Goal: Entertainment & Leisure: Consume media (video, audio)

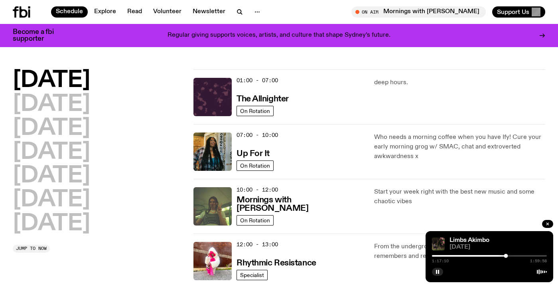
scroll to position [385, 0]
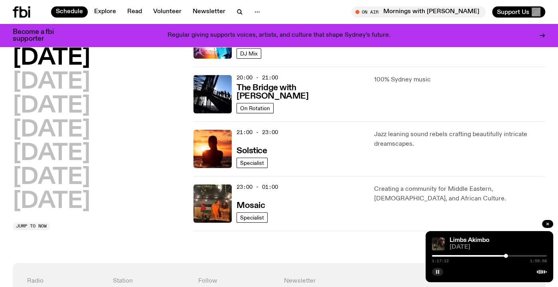
click at [437, 272] on rect "button" at bounding box center [436, 272] width 1 height 4
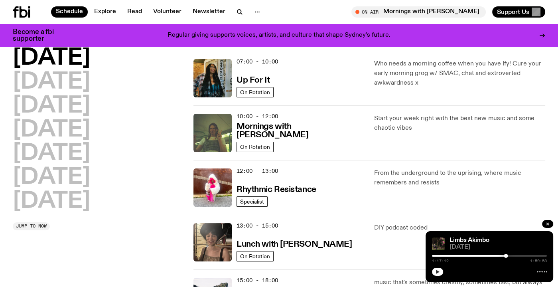
scroll to position [0, 0]
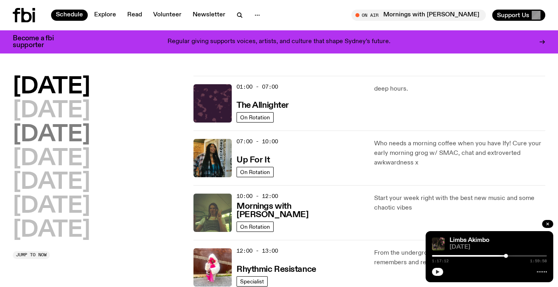
click at [90, 124] on h2 "[DATE]" at bounding box center [51, 135] width 77 height 22
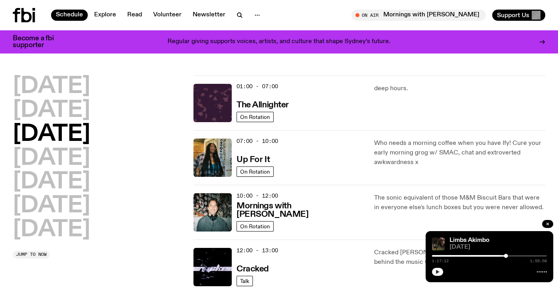
click at [90, 123] on h2 "[DATE]" at bounding box center [51, 134] width 77 height 22
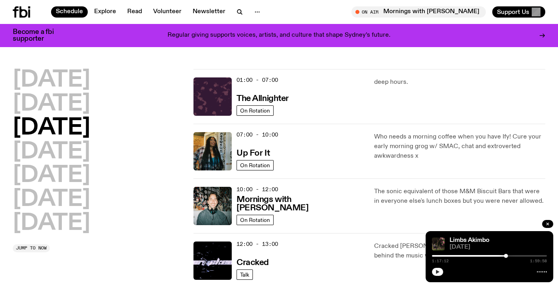
scroll to position [22, 0]
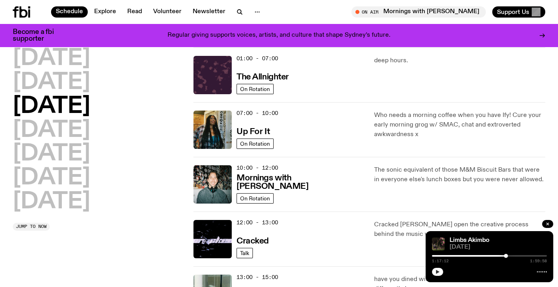
click at [87, 99] on h2 "[DATE]" at bounding box center [51, 106] width 77 height 22
click at [83, 87] on h2 "[DATE]" at bounding box center [51, 82] width 77 height 22
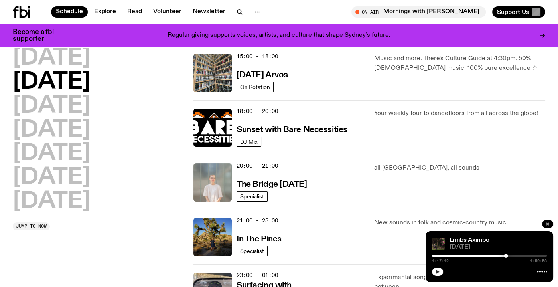
scroll to position [357, 0]
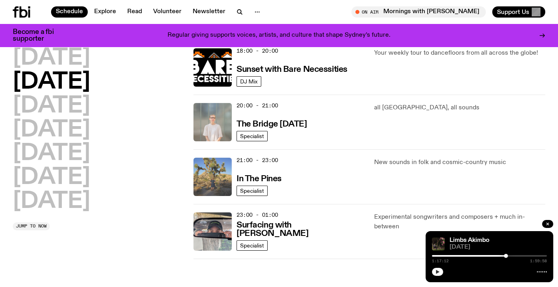
click at [212, 179] on img at bounding box center [213, 177] width 38 height 38
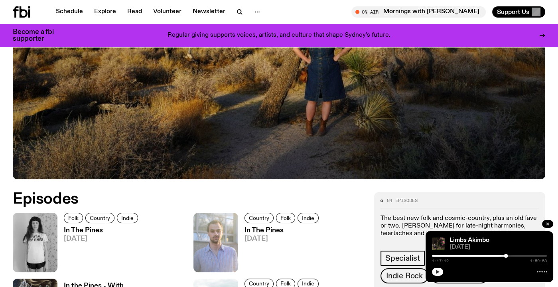
scroll to position [434, 0]
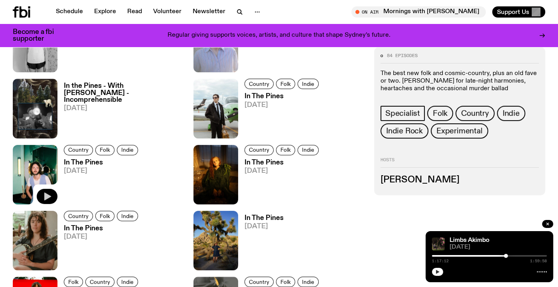
click at [44, 189] on button "button" at bounding box center [47, 196] width 21 height 15
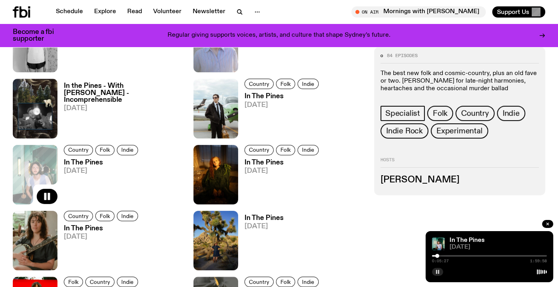
drag, startPoint x: 432, startPoint y: 254, endPoint x: 437, endPoint y: 253, distance: 4.8
click at [437, 254] on div at bounding box center [437, 256] width 4 height 4
click at [458, 257] on div "0:05:32 1:59:58" at bounding box center [489, 258] width 115 height 10
click at [456, 253] on div "0:05:33 1:59:58" at bounding box center [489, 258] width 115 height 10
click at [456, 253] on div "0:05:34 1:59:58" at bounding box center [489, 258] width 115 height 10
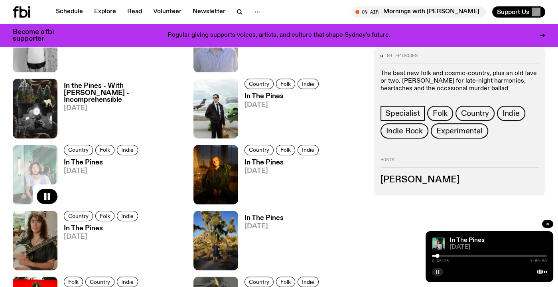
click at [448, 255] on div at bounding box center [489, 256] width 115 height 2
